Goal: Transaction & Acquisition: Purchase product/service

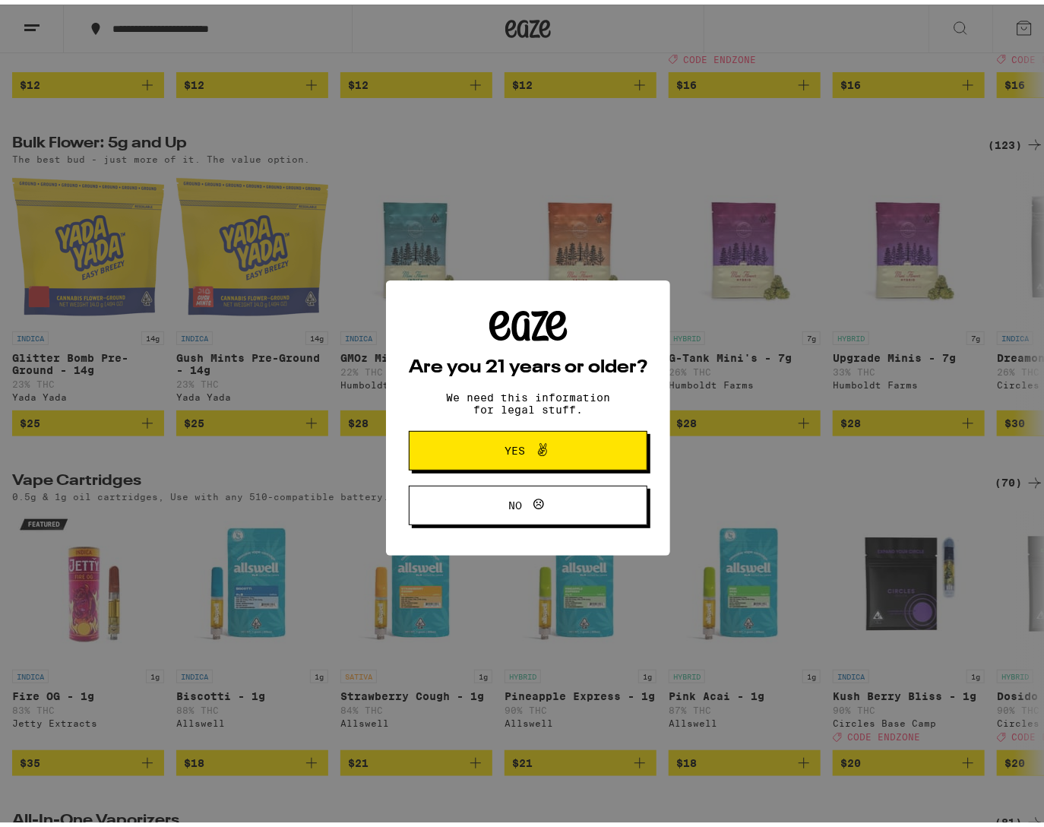
scroll to position [1277, 0]
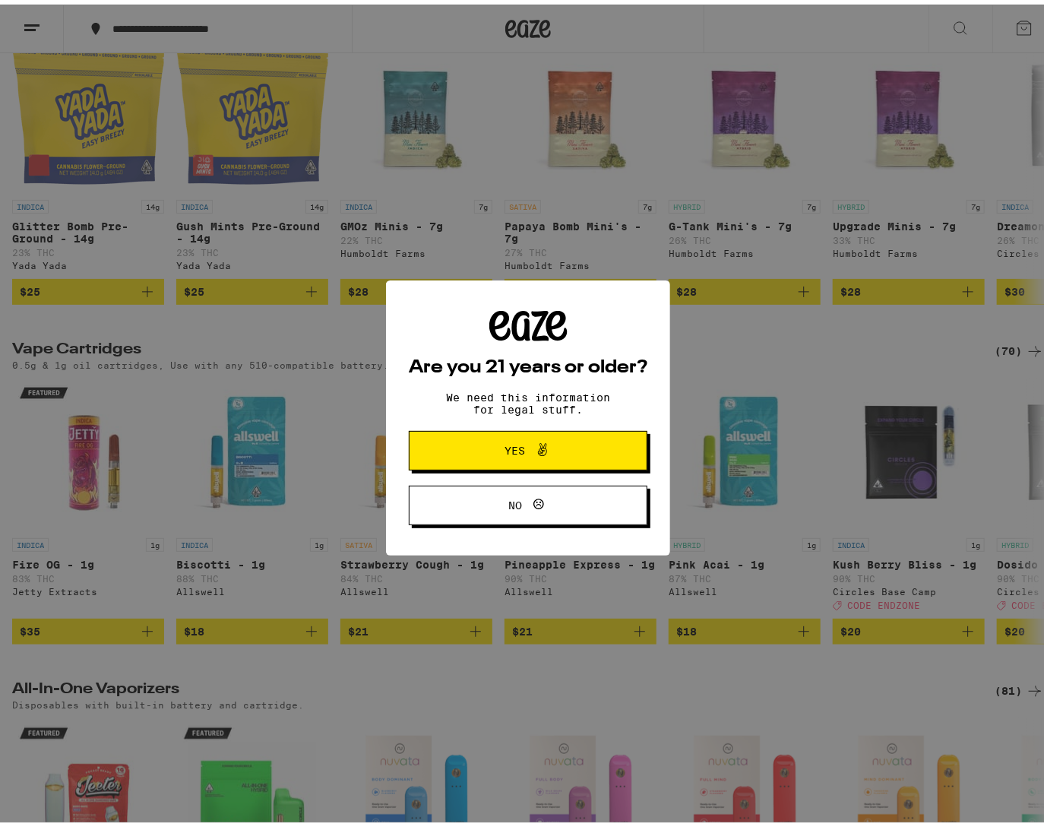
click at [521, 432] on button "Yes" at bounding box center [528, 446] width 239 height 40
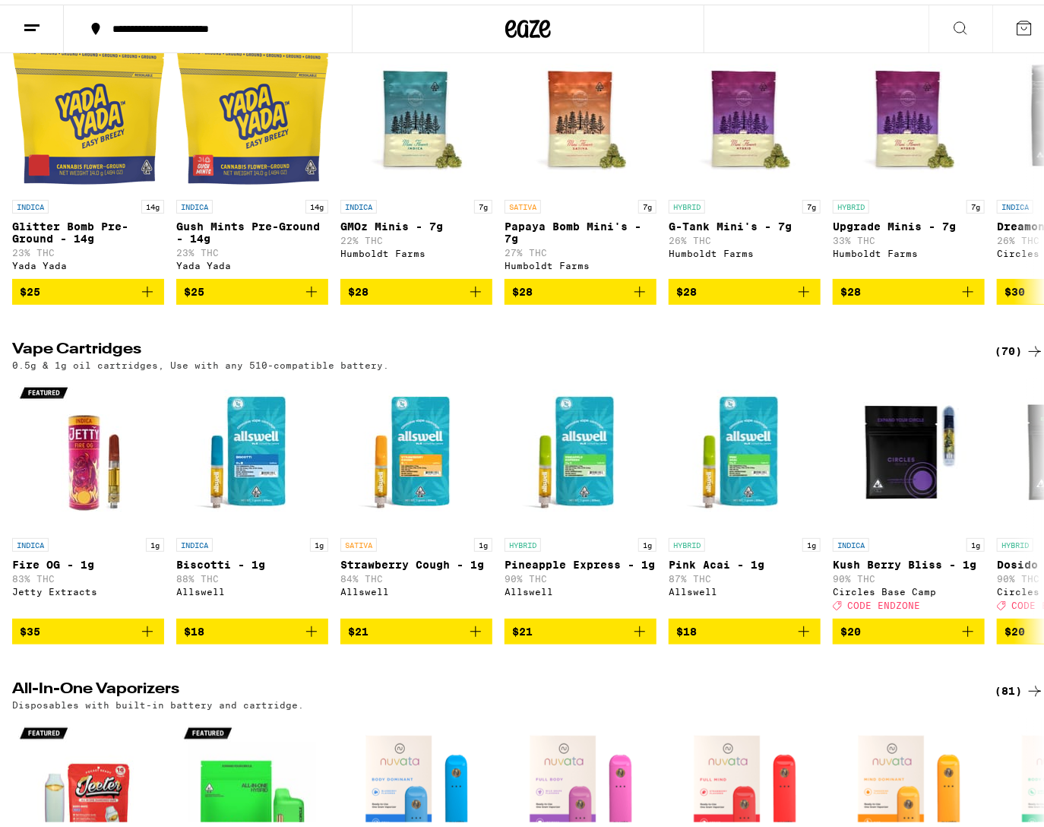
click at [998, 357] on div "(70)" at bounding box center [1019, 347] width 49 height 18
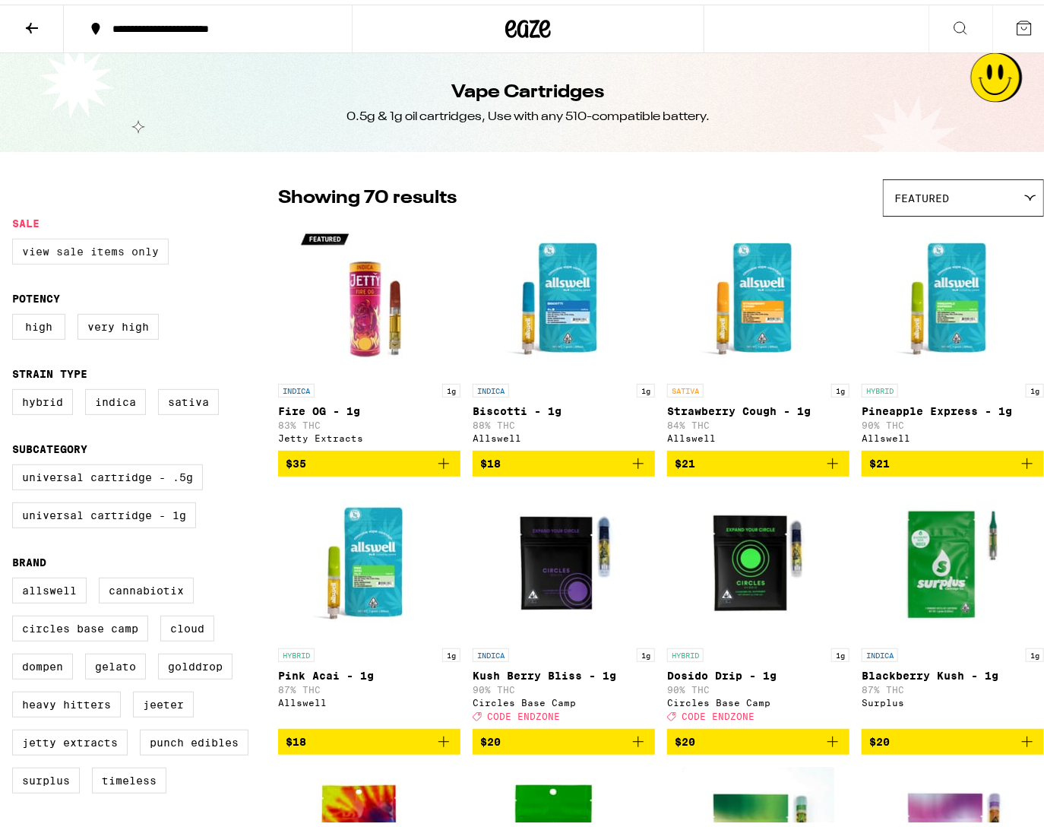
click at [121, 252] on label "View Sale Items Only" at bounding box center [90, 247] width 157 height 26
click at [16, 237] on input "View Sale Items Only" at bounding box center [15, 236] width 1 height 1
checkbox input "true"
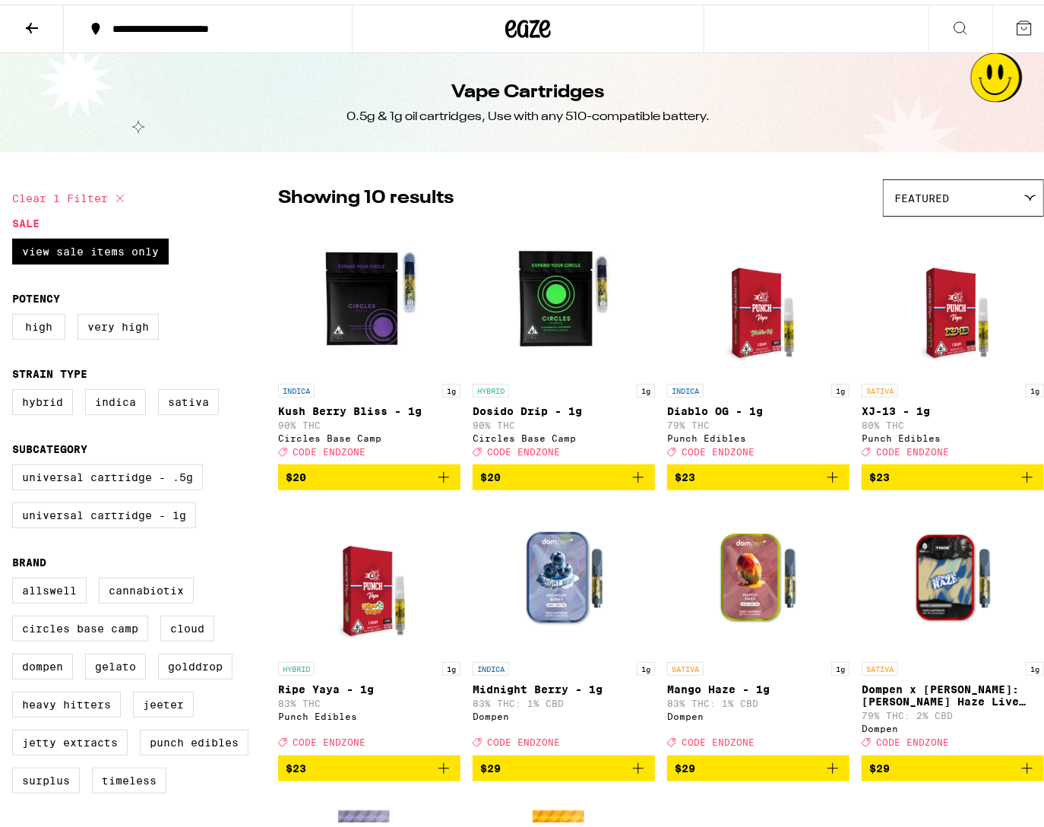
click at [439, 482] on icon "Add to bag" at bounding box center [444, 473] width 18 height 18
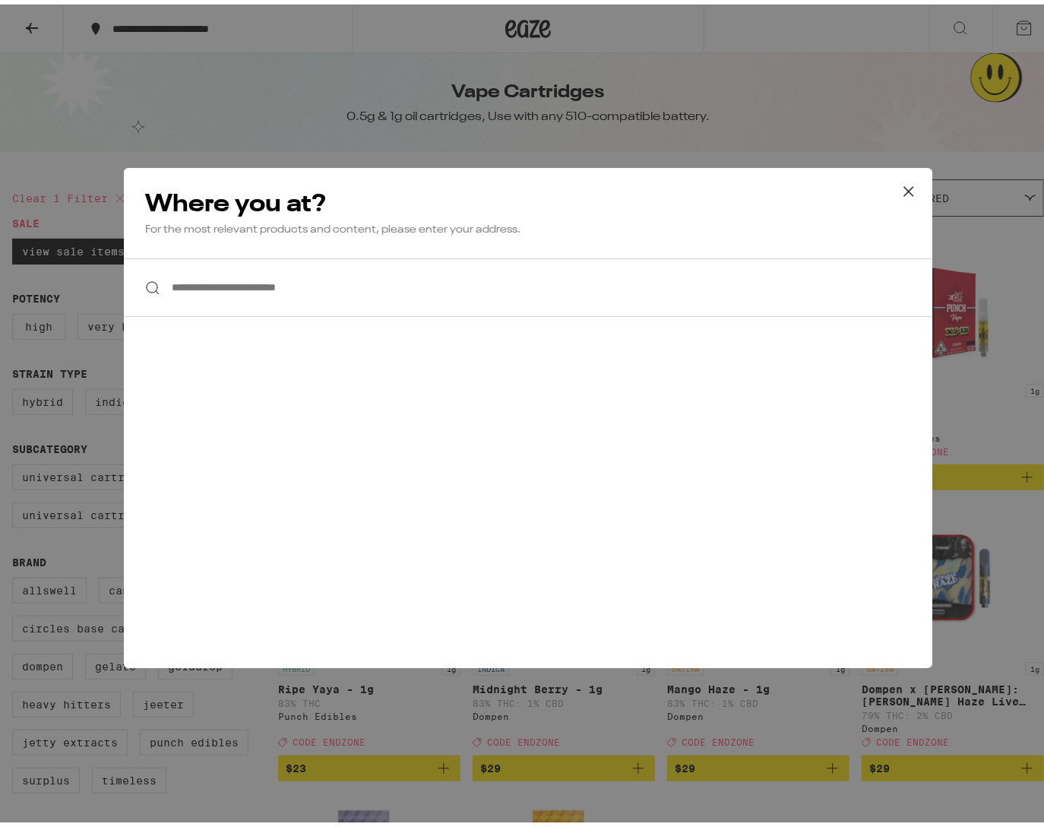
click at [558, 287] on input "**********" at bounding box center [528, 283] width 809 height 59
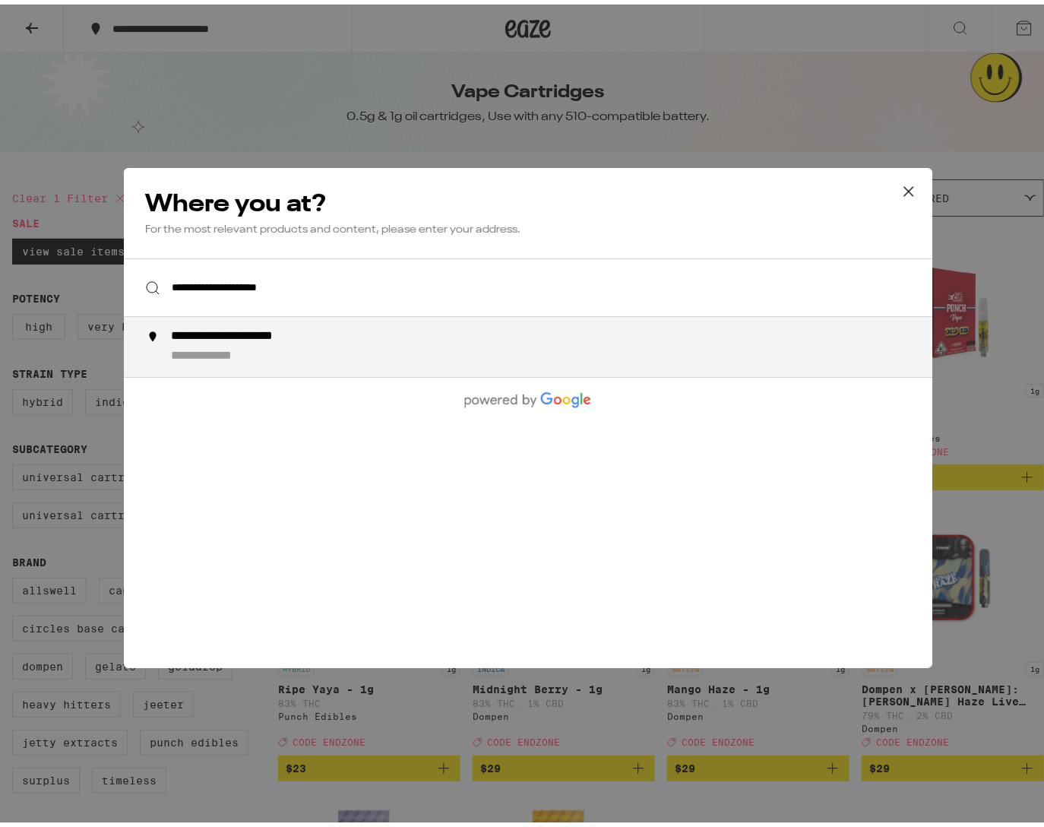
click at [255, 325] on div "**********" at bounding box center [257, 333] width 173 height 16
type input "**********"
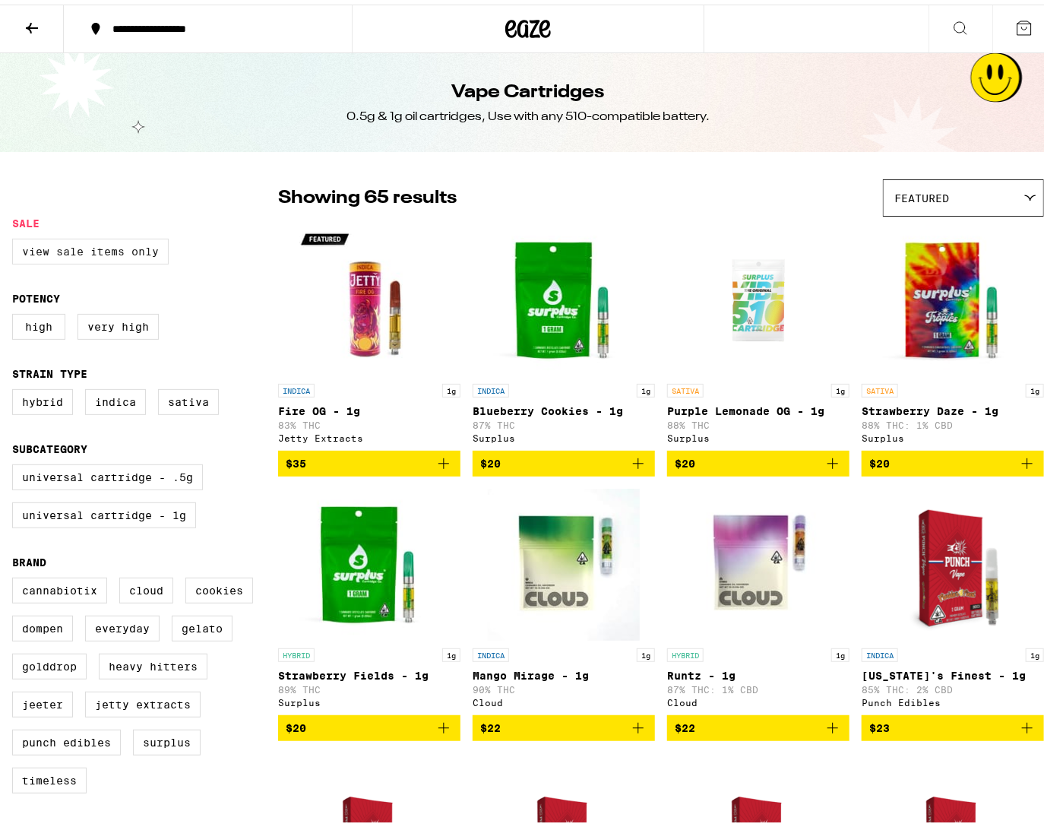
click at [144, 250] on label "View Sale Items Only" at bounding box center [90, 247] width 157 height 26
click at [16, 237] on input "View Sale Items Only" at bounding box center [15, 236] width 1 height 1
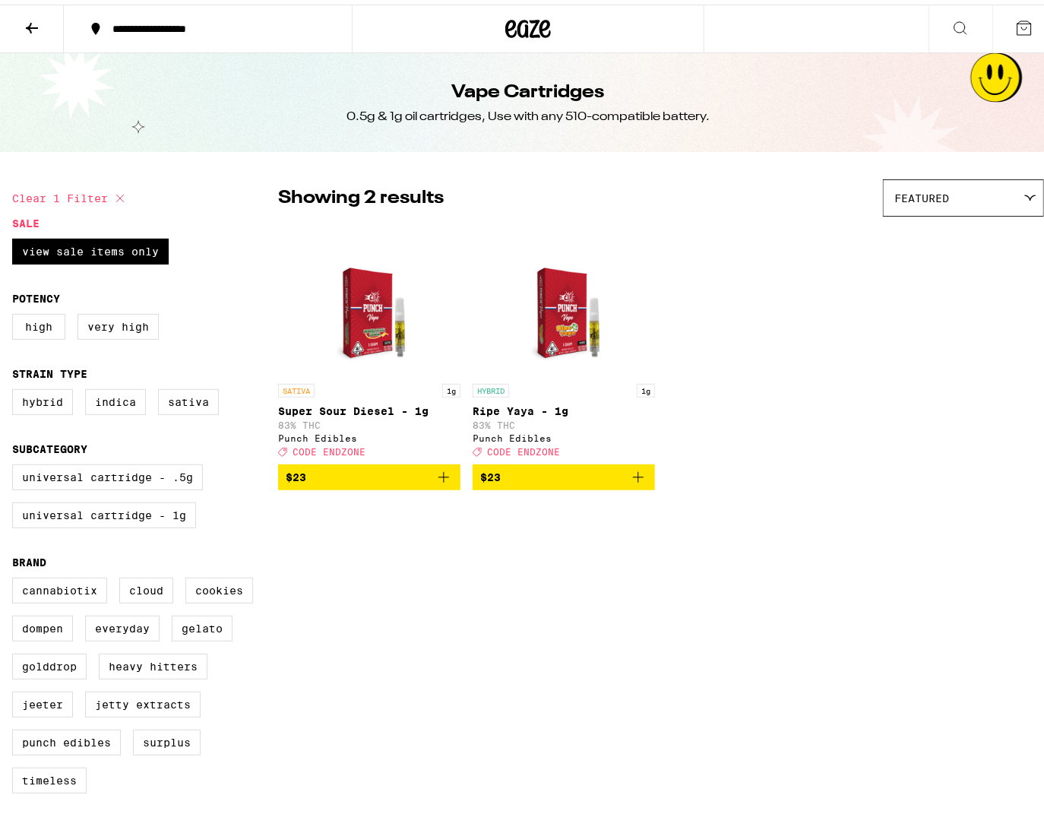
click at [1000, 27] on button at bounding box center [1025, 24] width 64 height 47
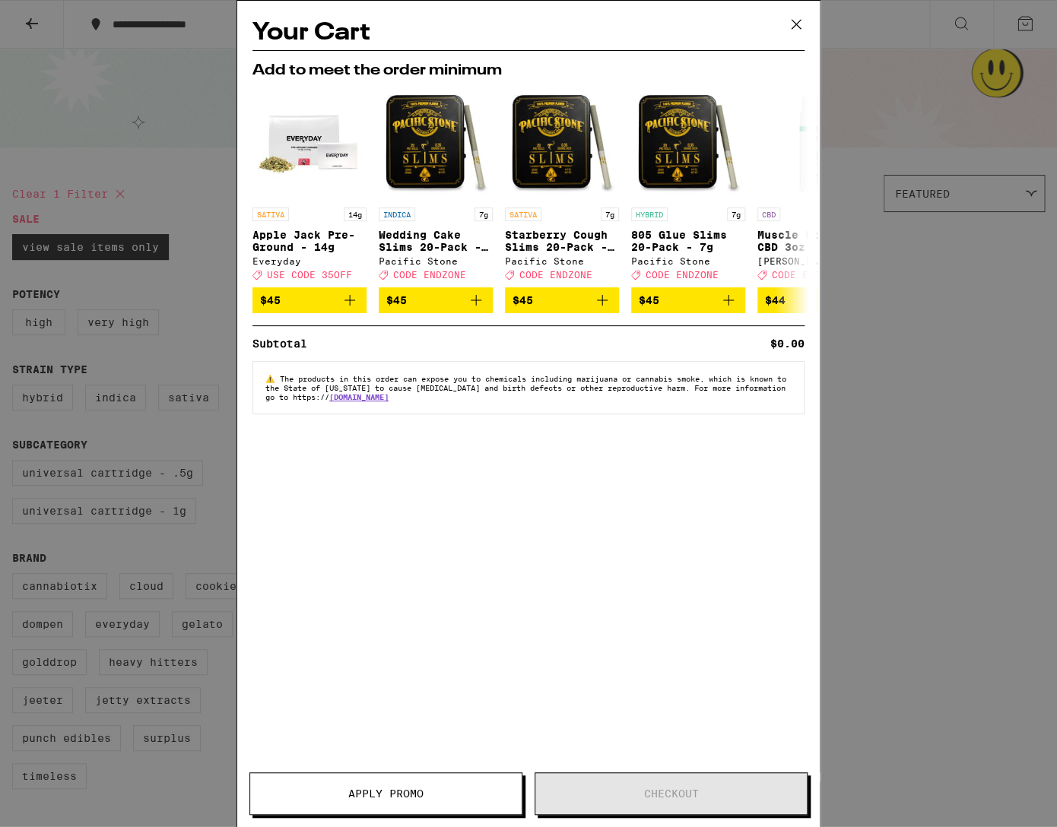
click at [799, 25] on icon at bounding box center [795, 24] width 23 height 23
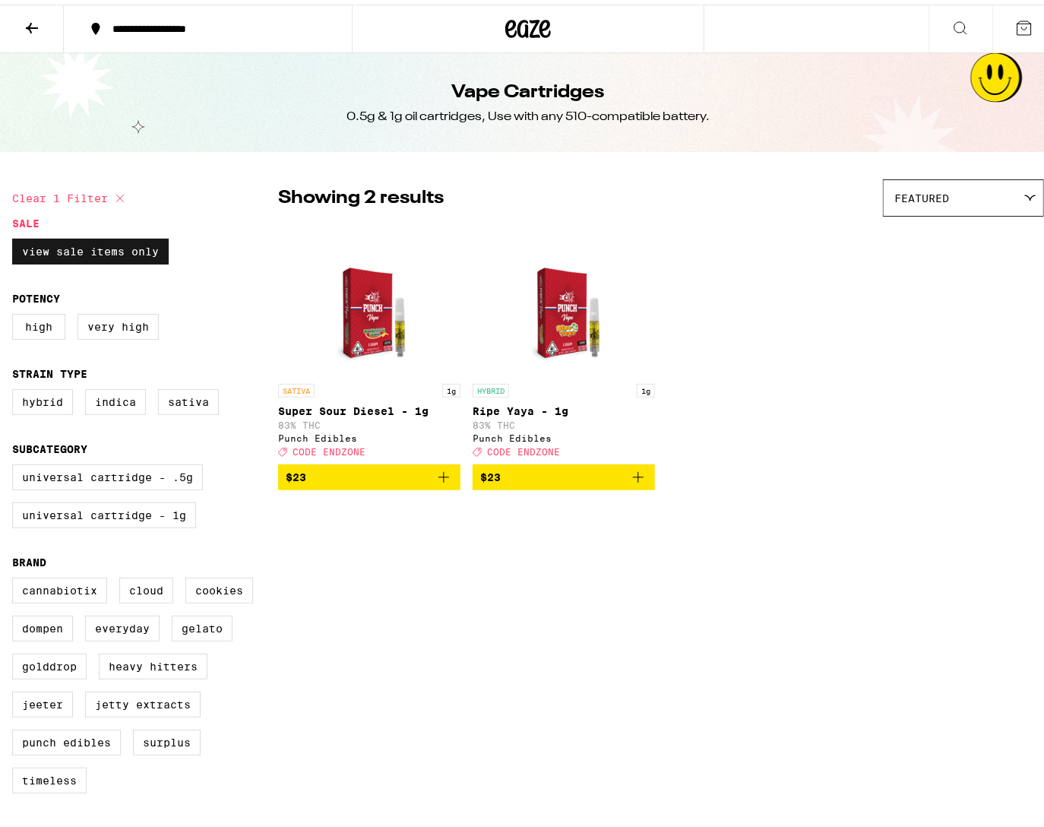
click at [58, 245] on label "View Sale Items Only" at bounding box center [90, 247] width 157 height 26
click at [16, 237] on input "View Sale Items Only" at bounding box center [15, 236] width 1 height 1
checkbox input "false"
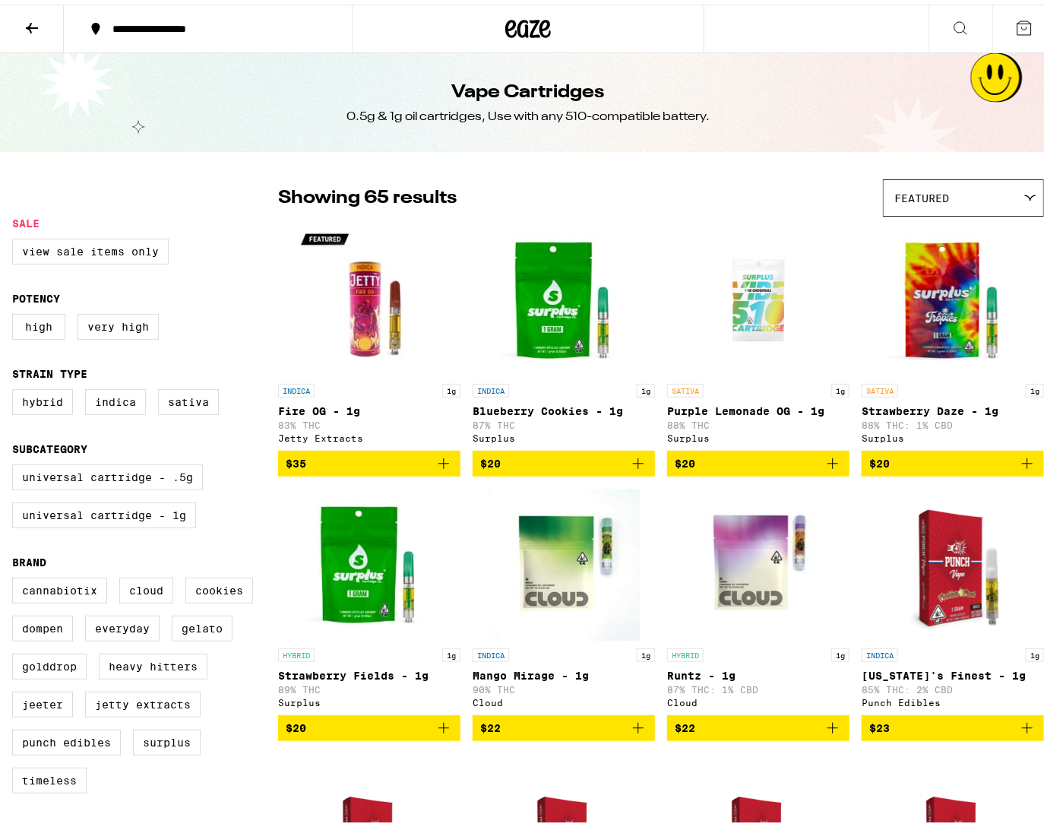
click at [921, 182] on div "Featured" at bounding box center [964, 194] width 160 height 36
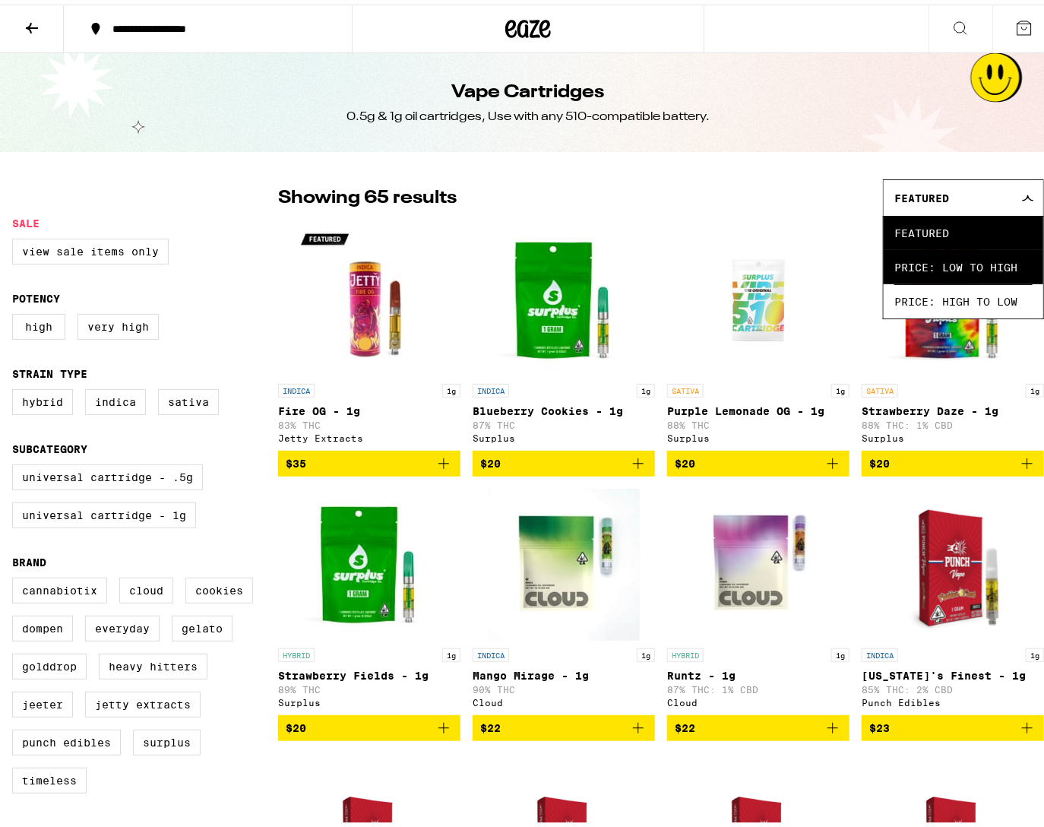
click at [923, 254] on span "Price: Low to High" at bounding box center [964, 263] width 138 height 34
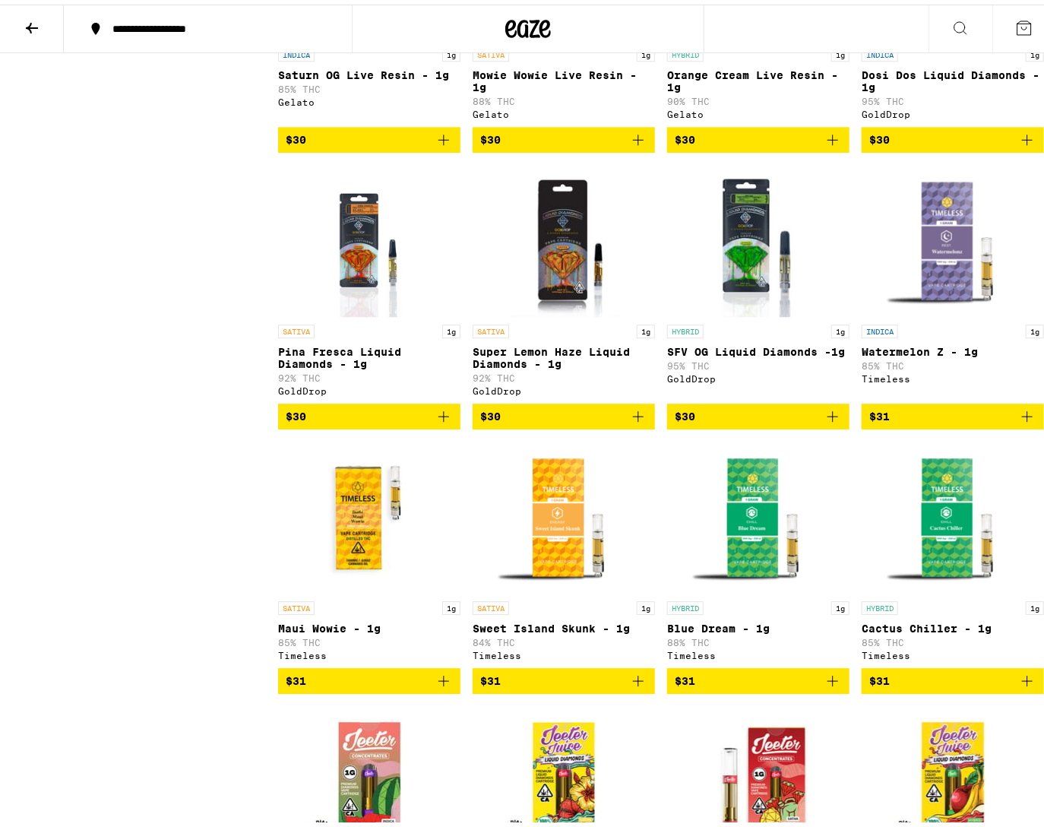
scroll to position [1824, 0]
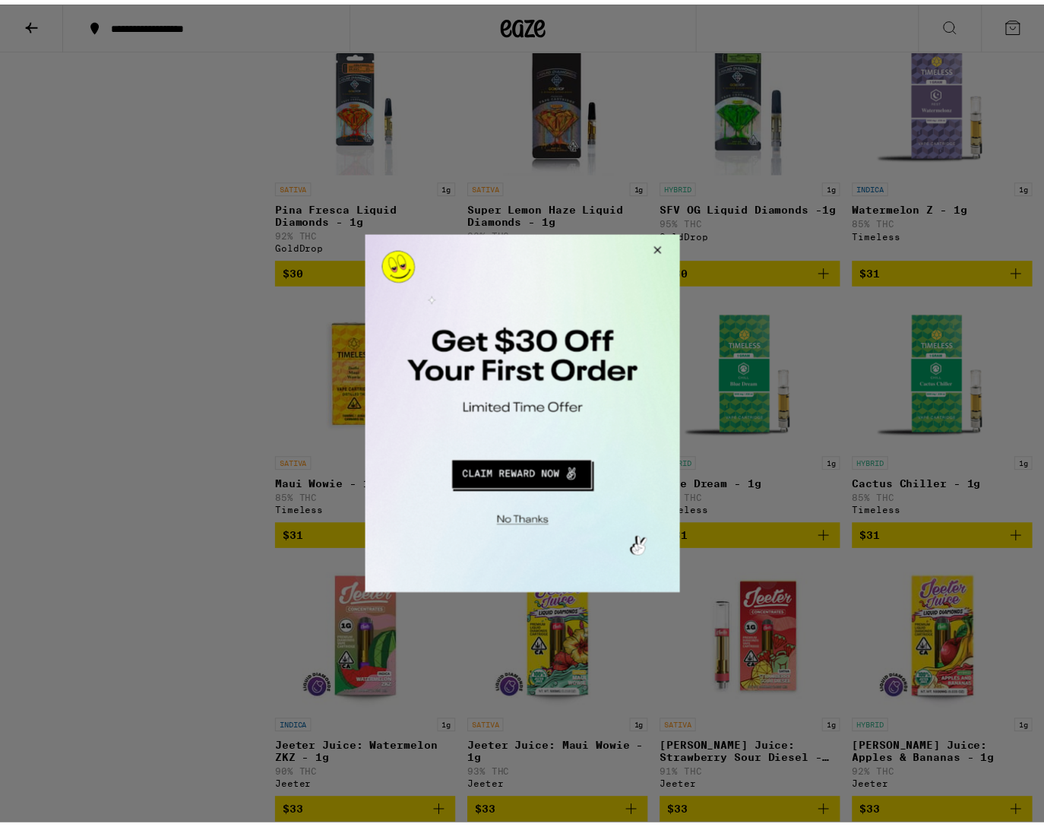
click at [660, 246] on button "Close Modal" at bounding box center [658, 252] width 41 height 36
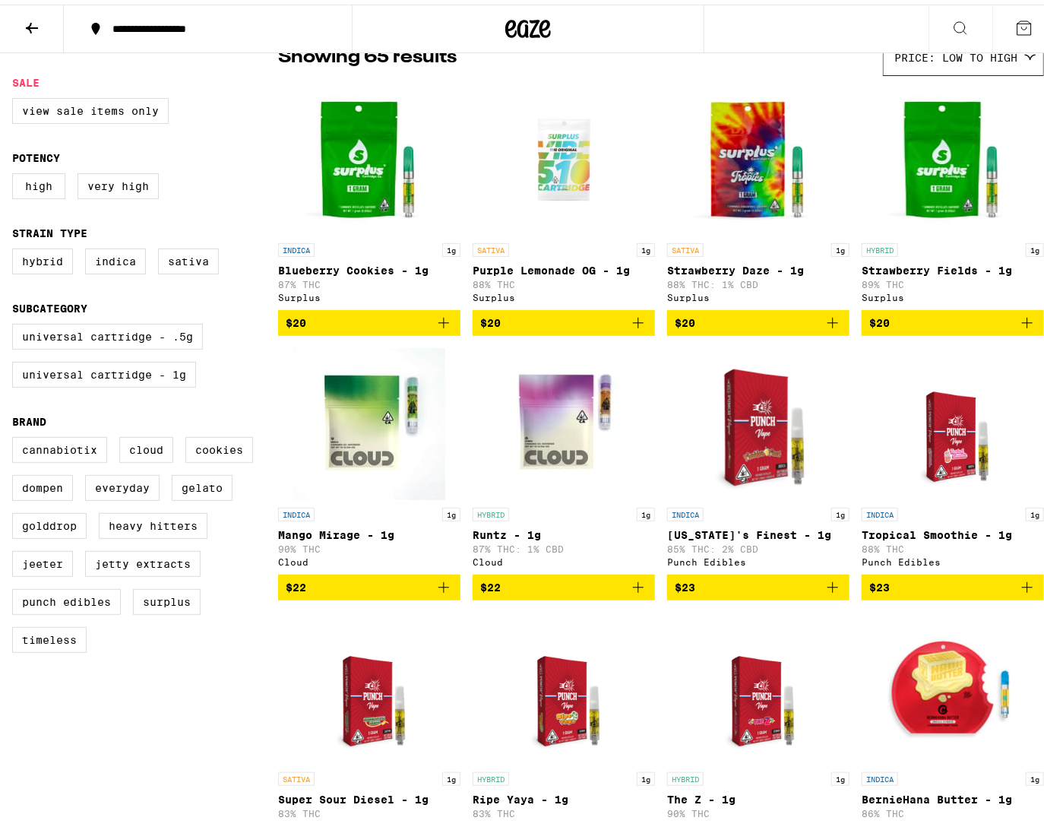
scroll to position [0, 0]
